Goal: Information Seeking & Learning: Learn about a topic

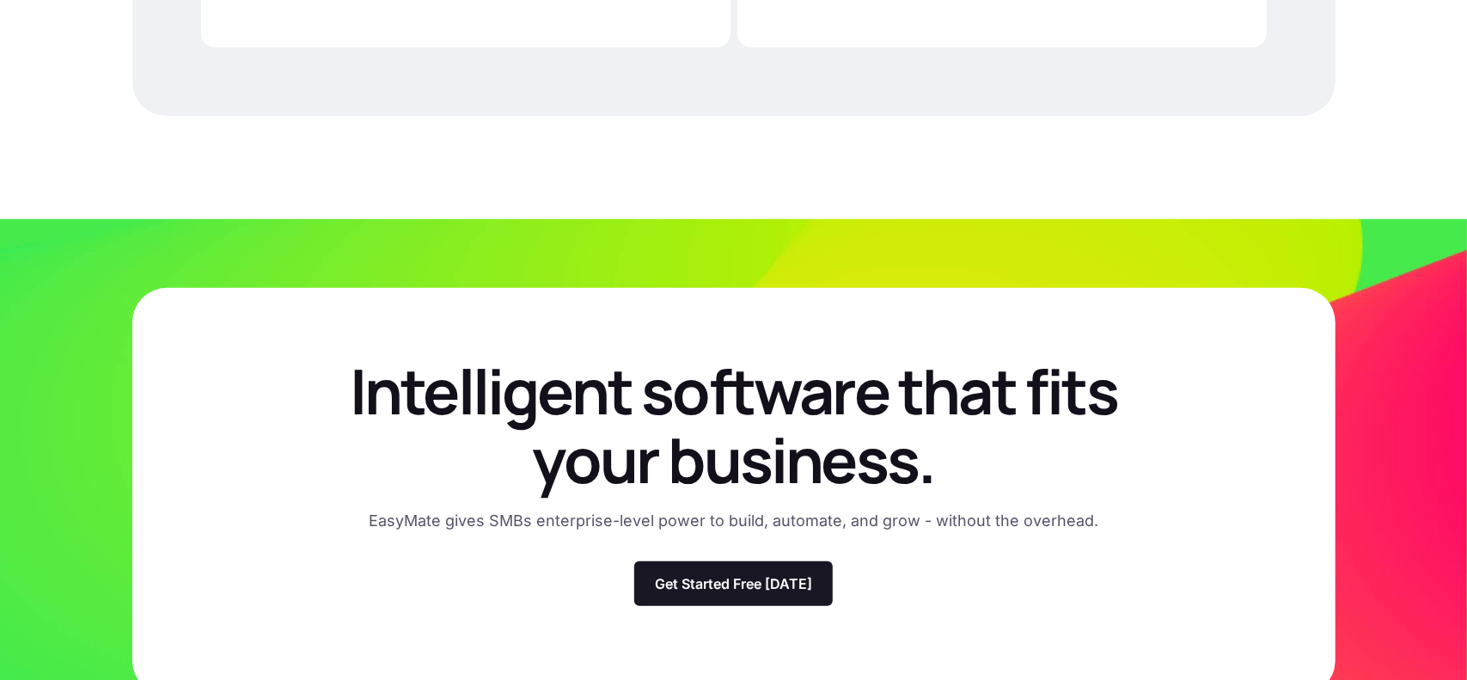
scroll to position [4411, 0]
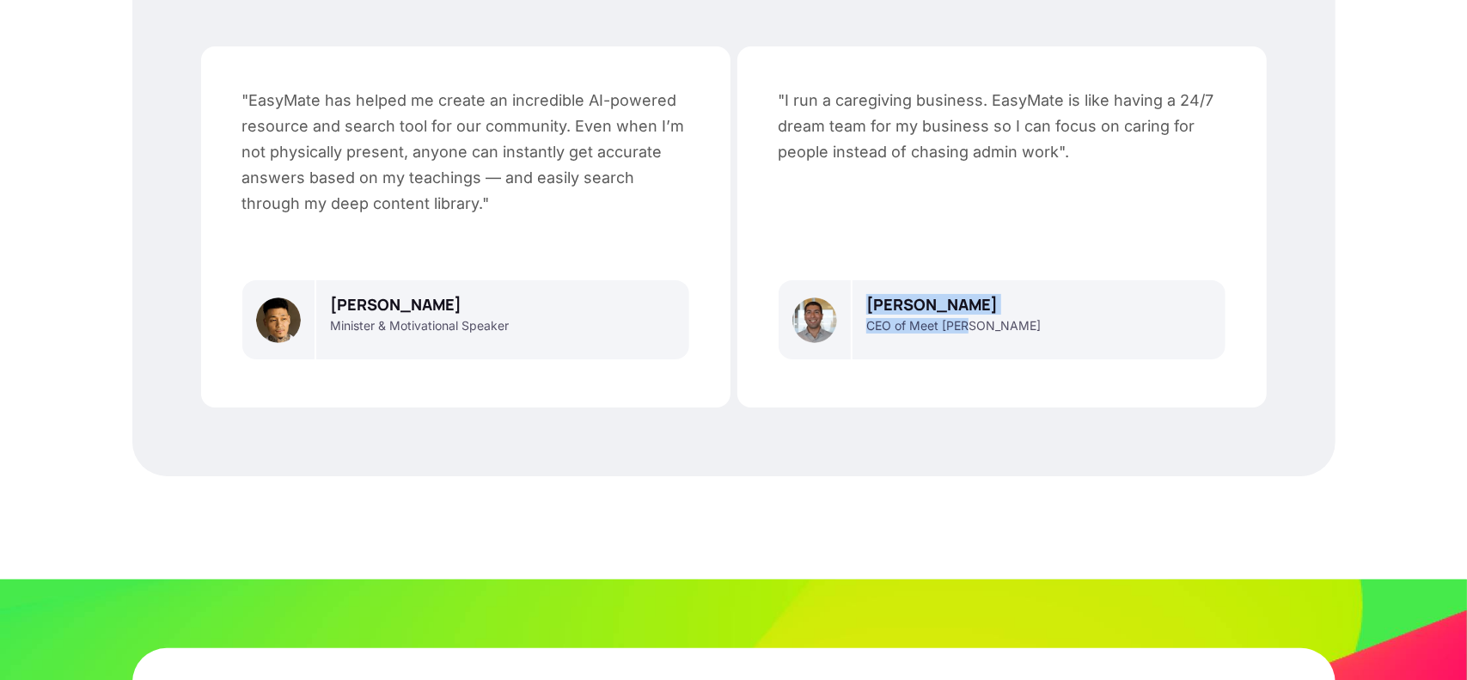
drag, startPoint x: 931, startPoint y: 326, endPoint x: 870, endPoint y: 309, distance: 63.2
click at [870, 309] on div "[PERSON_NAME] CEO of Meet [PERSON_NAME]" at bounding box center [1038, 319] width 372 height 79
copy div "[PERSON_NAME] CEO of Meet [PERSON_NAME]"
click at [938, 304] on p "[PERSON_NAME]" at bounding box center [931, 304] width 131 height 21
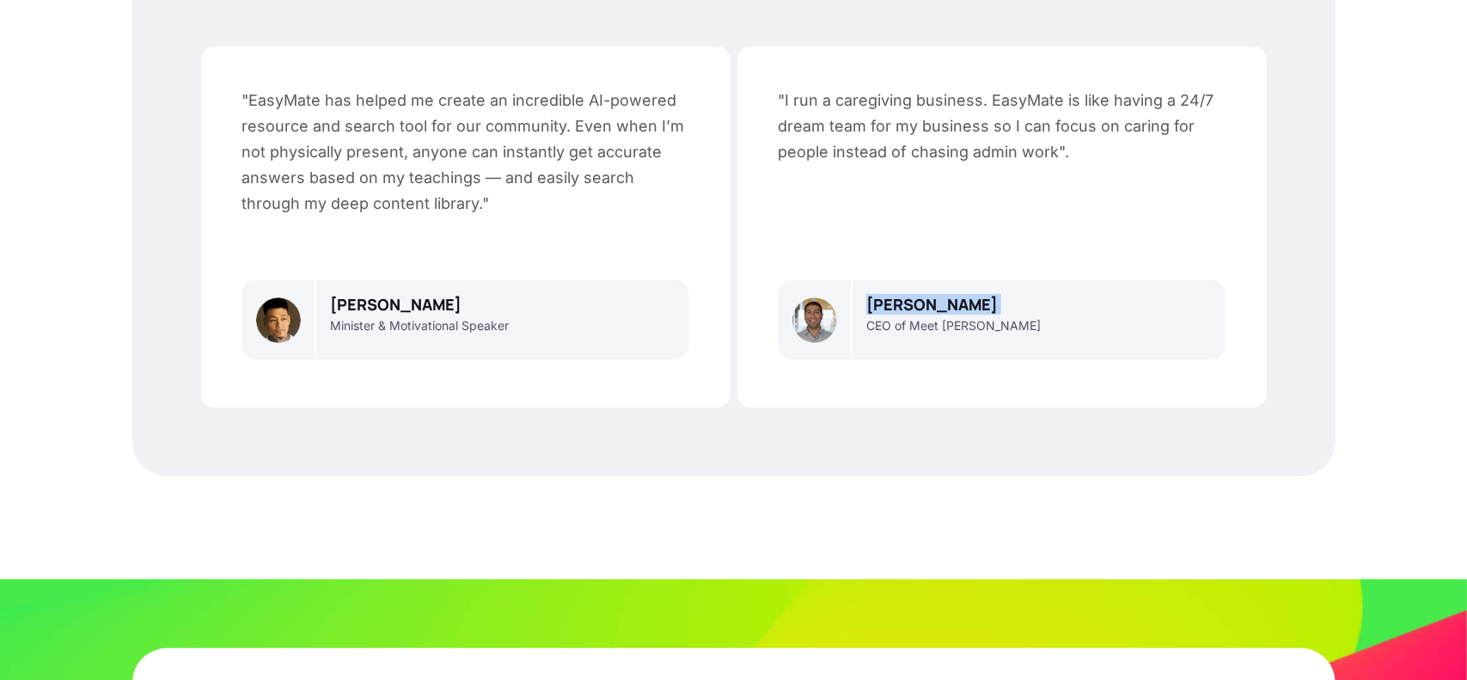
click at [938, 304] on p "[PERSON_NAME]" at bounding box center [931, 304] width 131 height 21
click at [941, 324] on p "CEO of Meet [PERSON_NAME]" at bounding box center [953, 325] width 174 height 15
copy p "CEO of Meet [PERSON_NAME]"
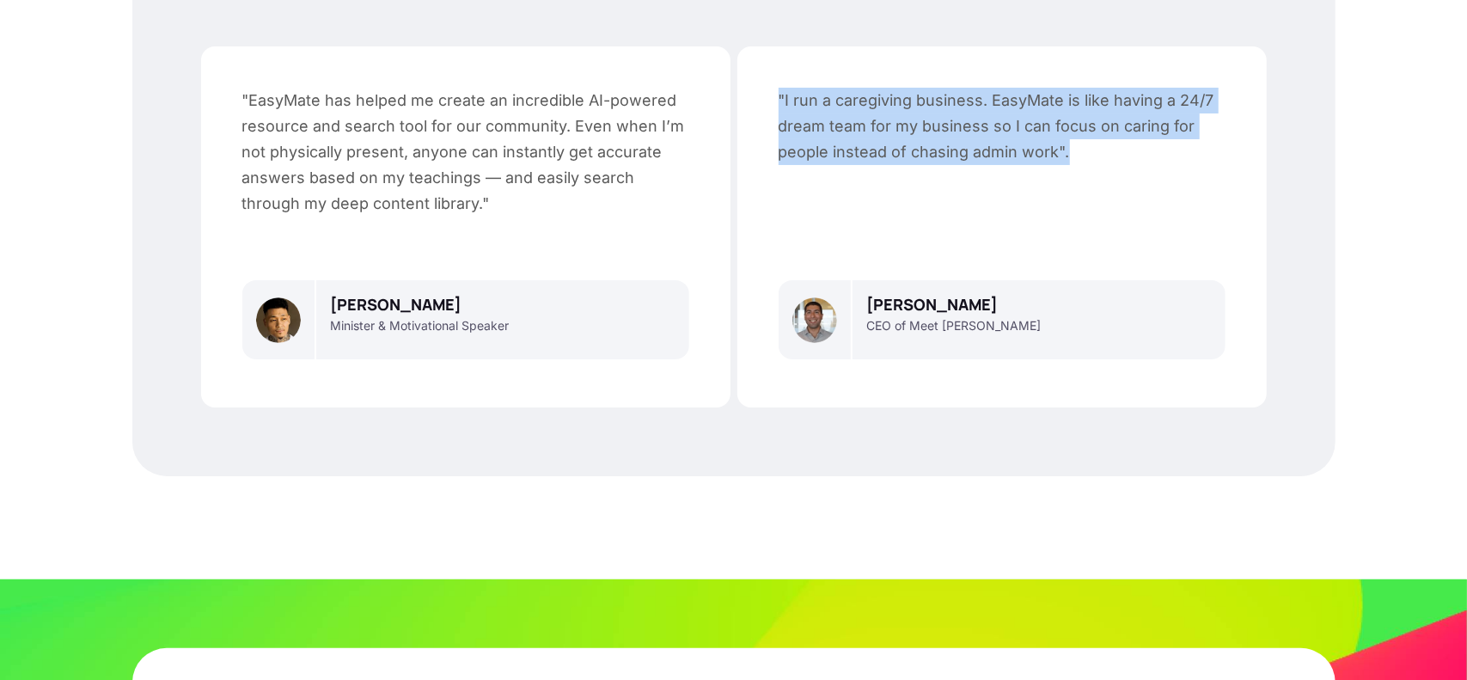
drag, startPoint x: 1101, startPoint y: 152, endPoint x: 764, endPoint y: 101, distance: 340.7
click at [764, 101] on div ""I run a caregiving business. EasyMate is like having a 24/7 dream team for my …" at bounding box center [1001, 226] width 529 height 361
copy p ""I run a caregiving business. EasyMate is like having a 24/7 dream team for my …"
